Goal: Transaction & Acquisition: Subscribe to service/newsletter

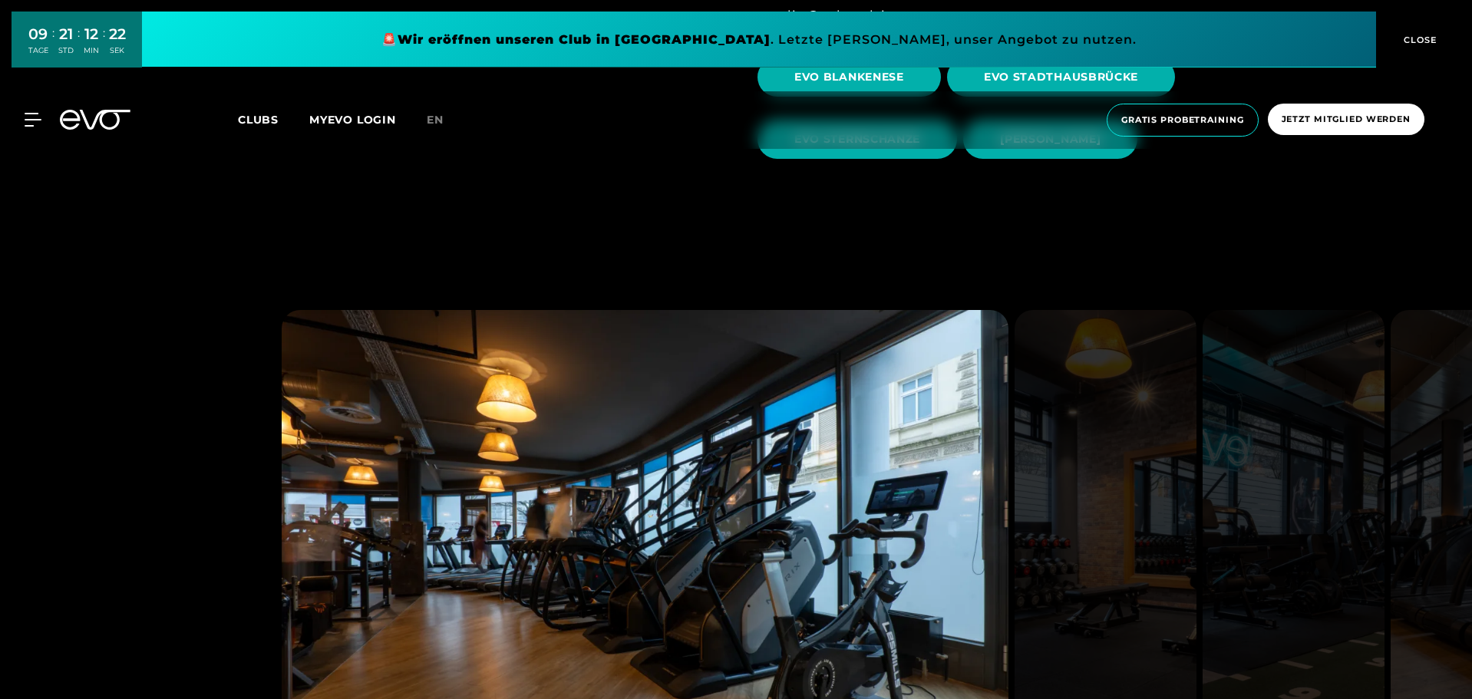
scroll to position [1443, 0]
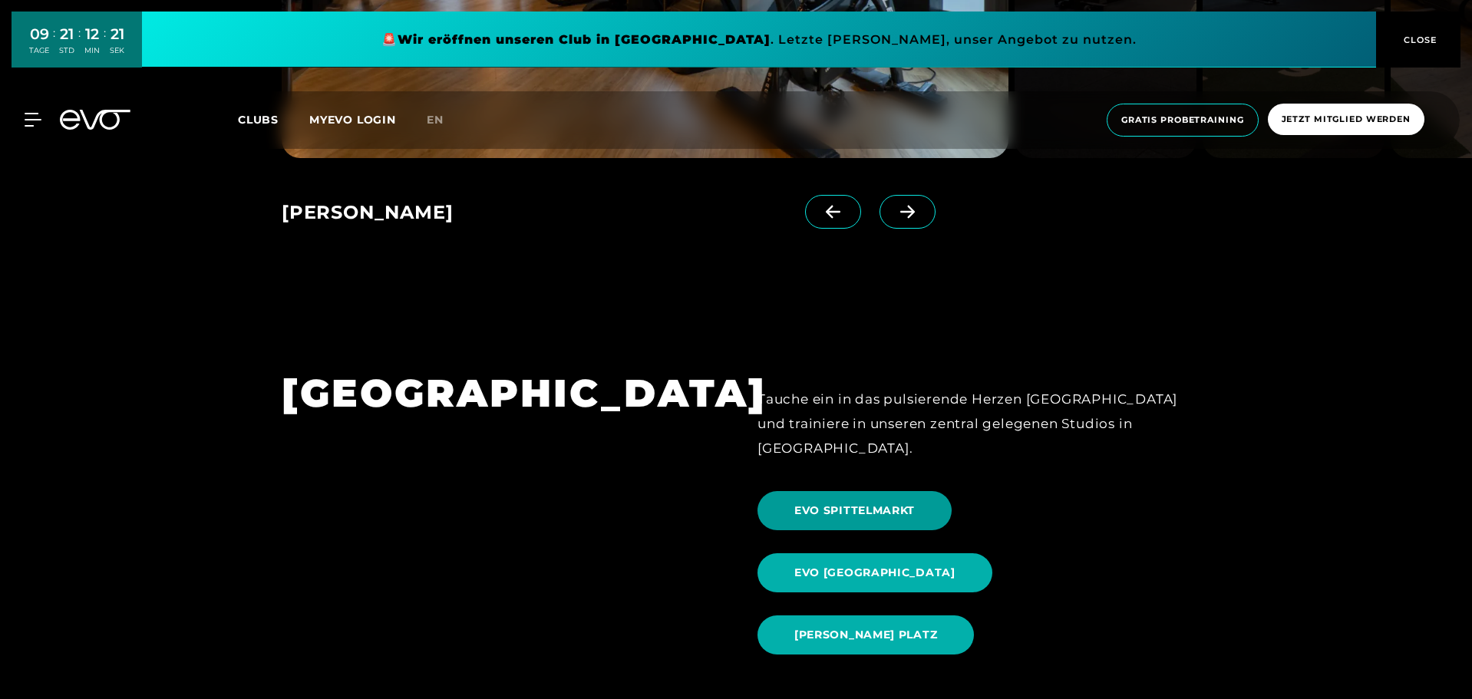
click at [868, 493] on span "EVO SPITTELMARKT" at bounding box center [854, 510] width 194 height 39
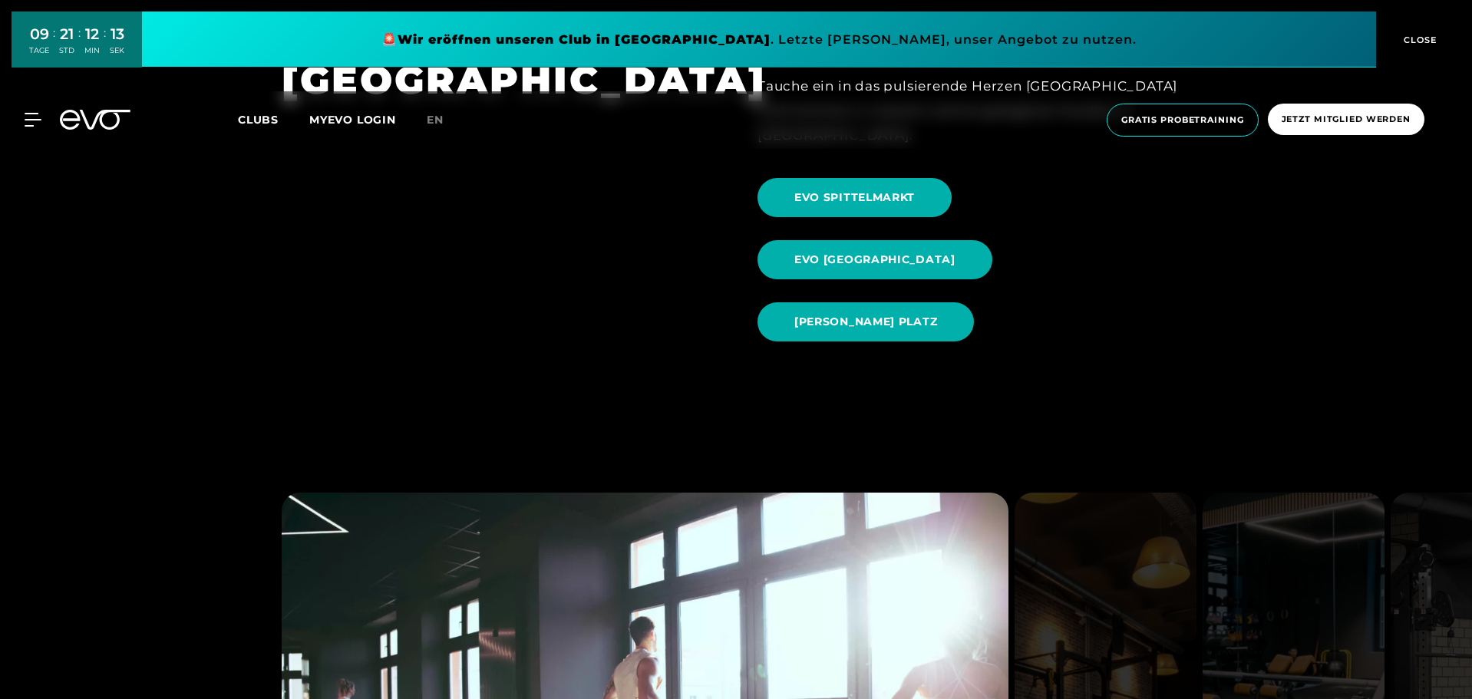
scroll to position [1688, 0]
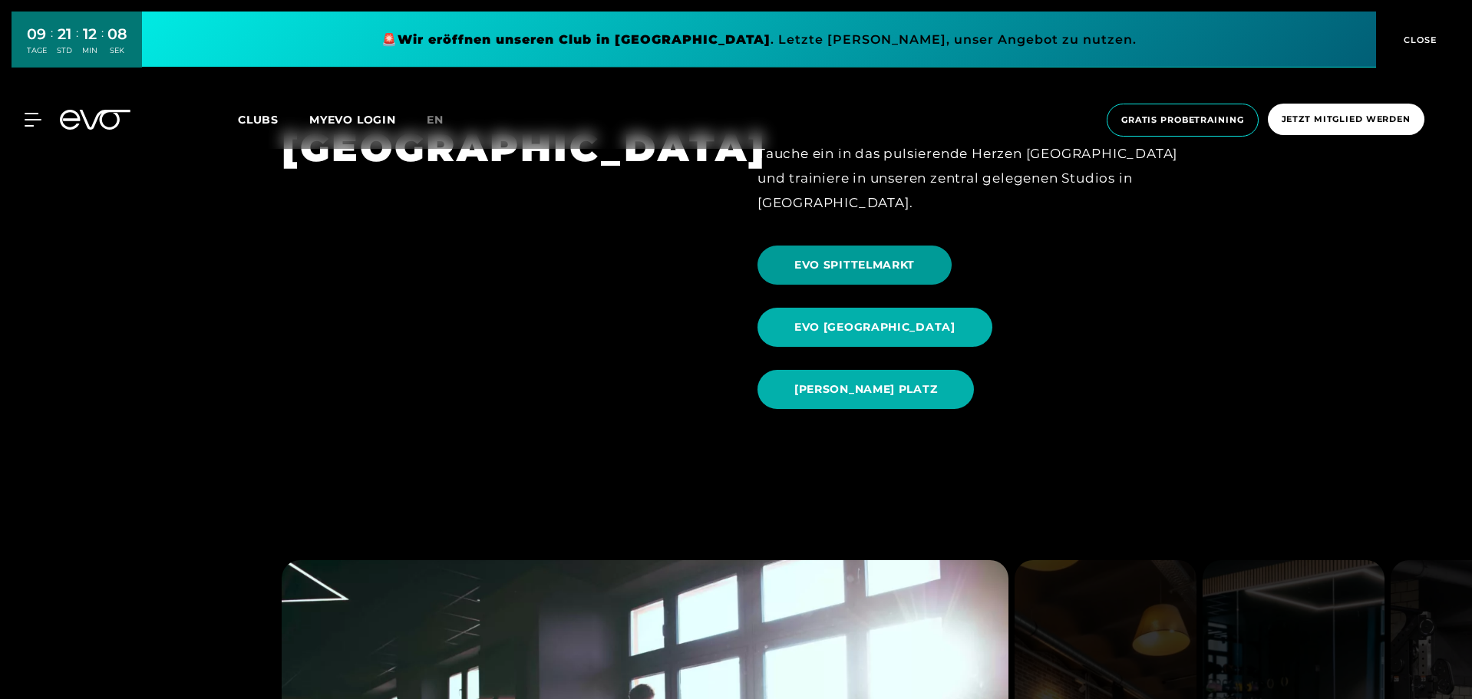
click at [851, 257] on span "EVO SPITTELMARKT" at bounding box center [854, 265] width 120 height 16
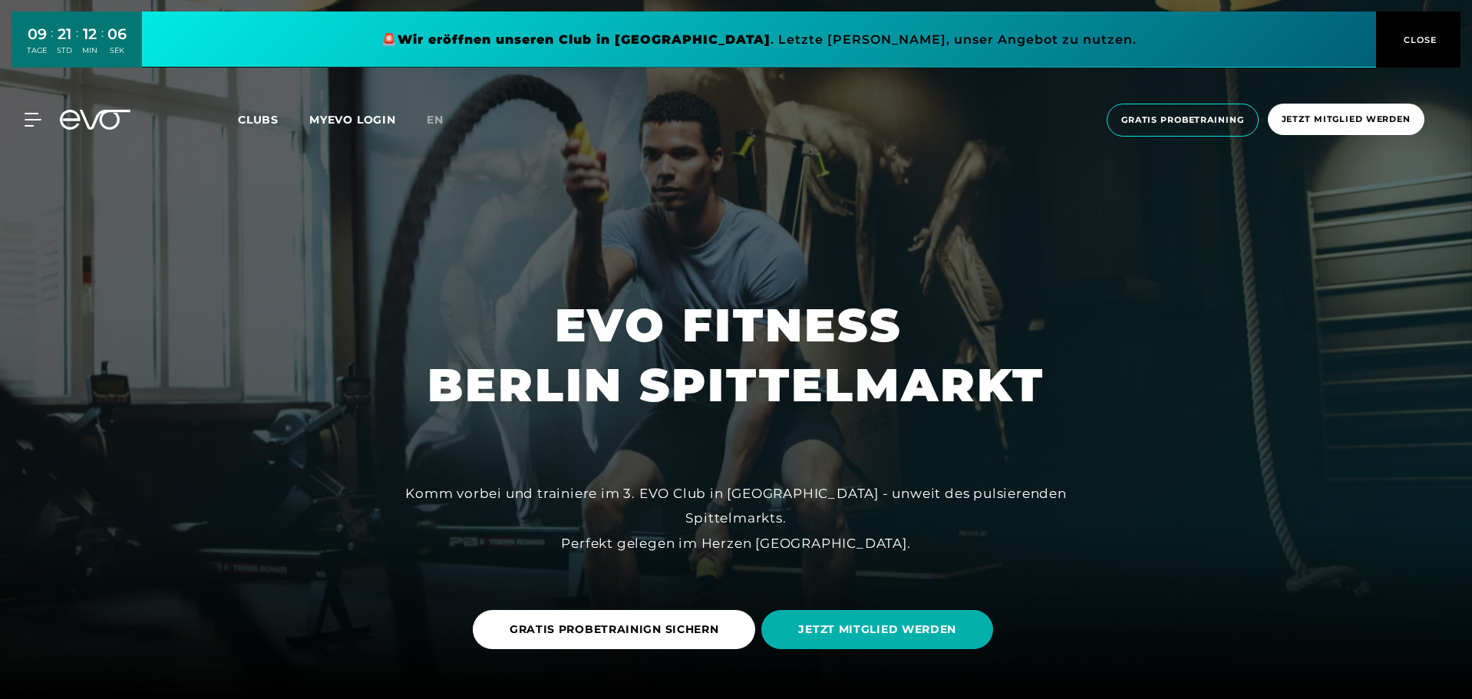
scroll to position [131, 0]
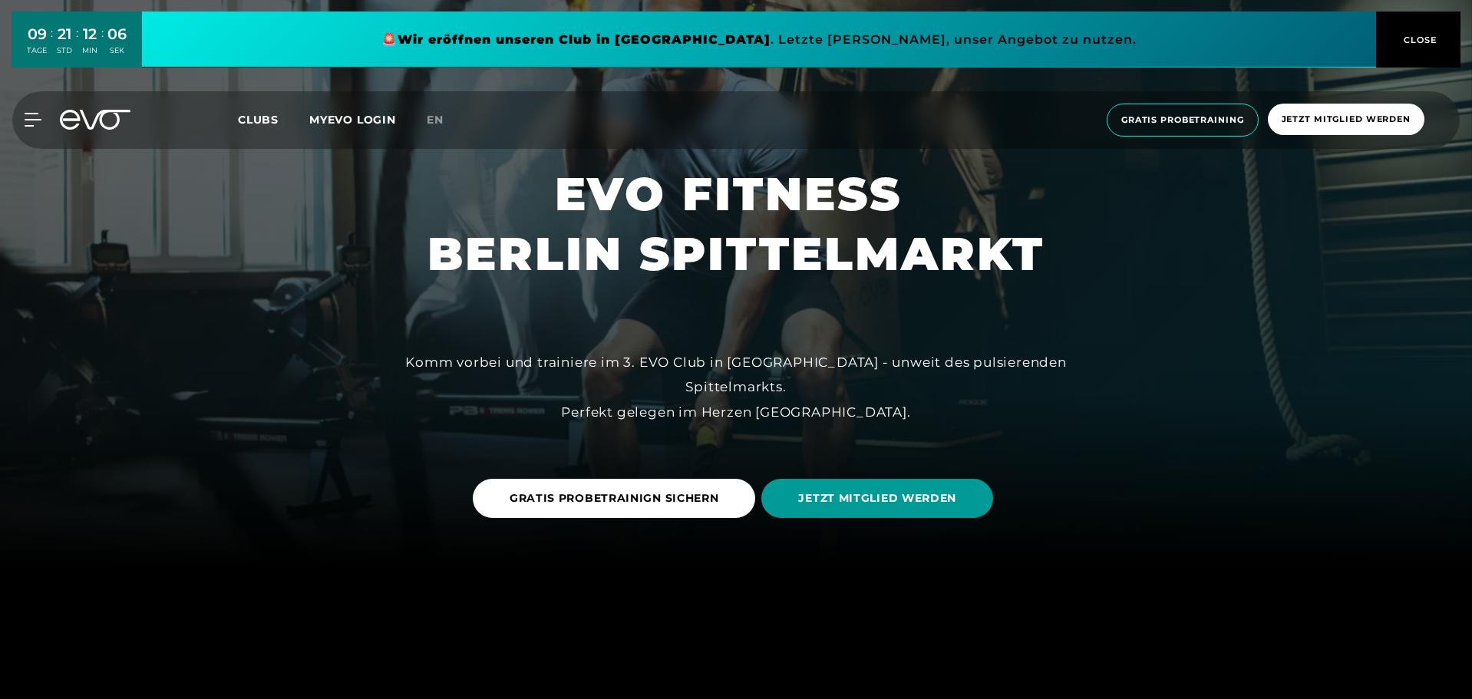
click at [840, 511] on span "JETZT MITGLIED WERDEN" at bounding box center [877, 498] width 232 height 39
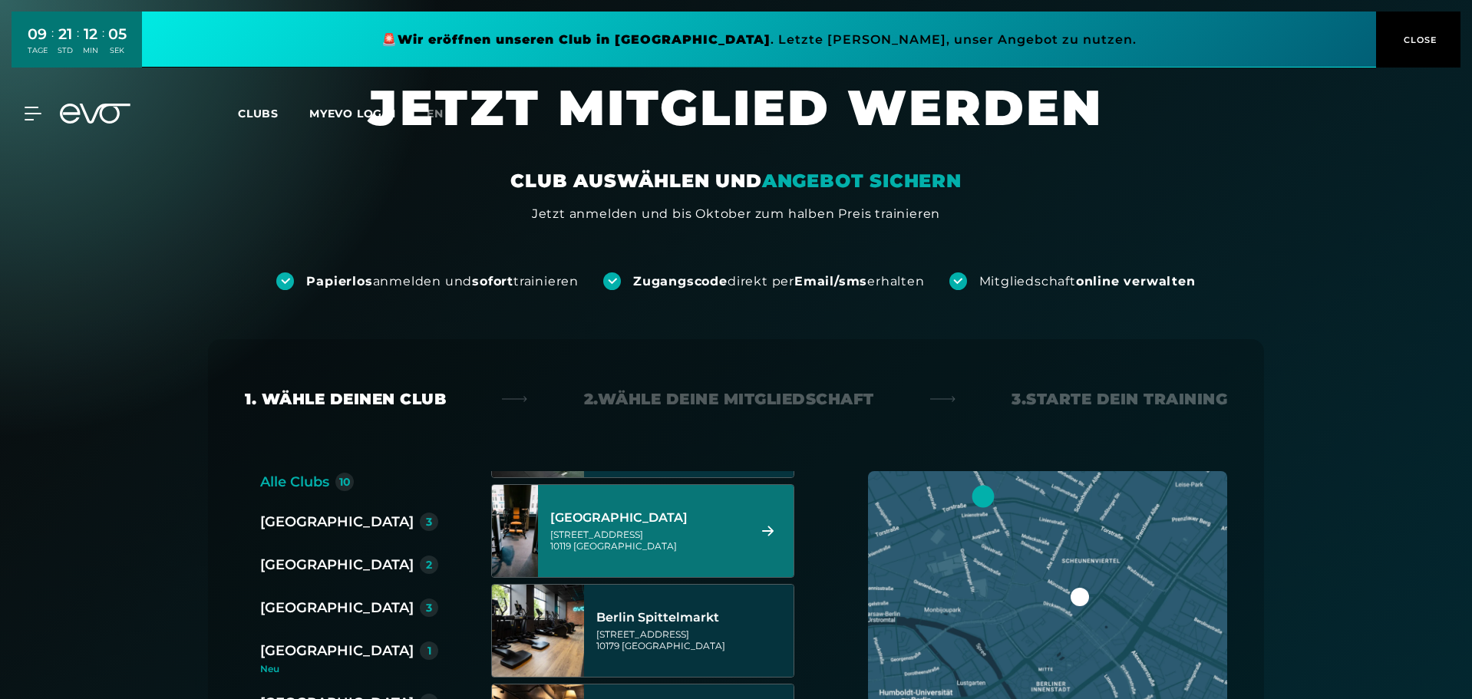
scroll to position [94, 0]
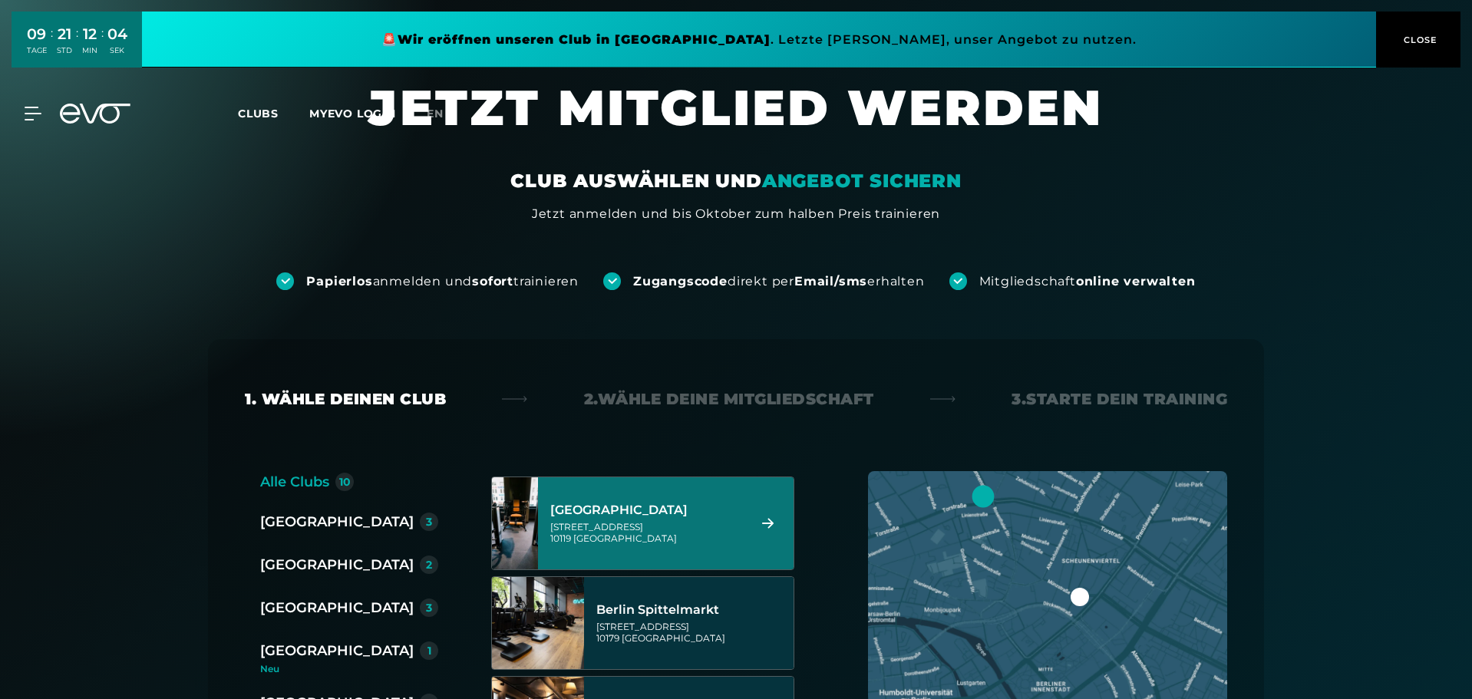
click at [679, 523] on div "[STREET_ADDRESS]" at bounding box center [646, 532] width 193 height 23
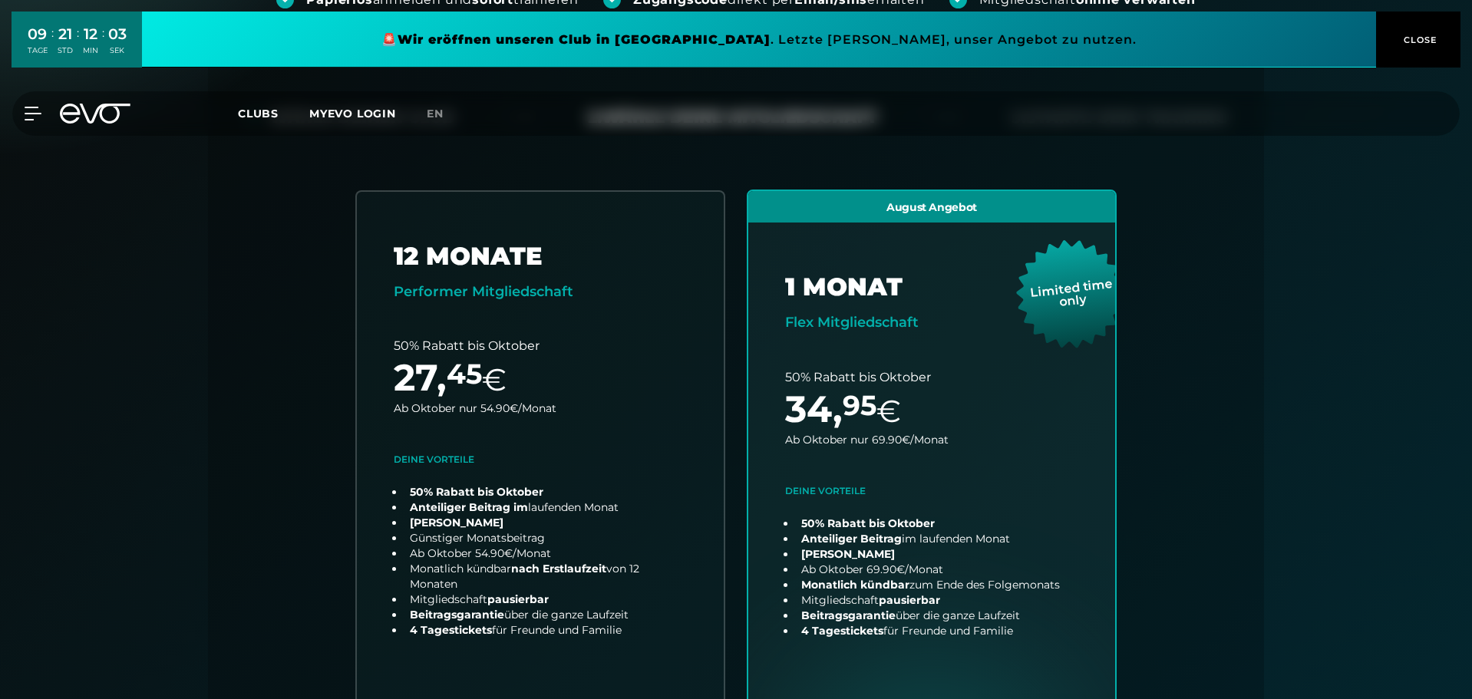
scroll to position [339, 0]
